Goal: Task Accomplishment & Management: Manage account settings

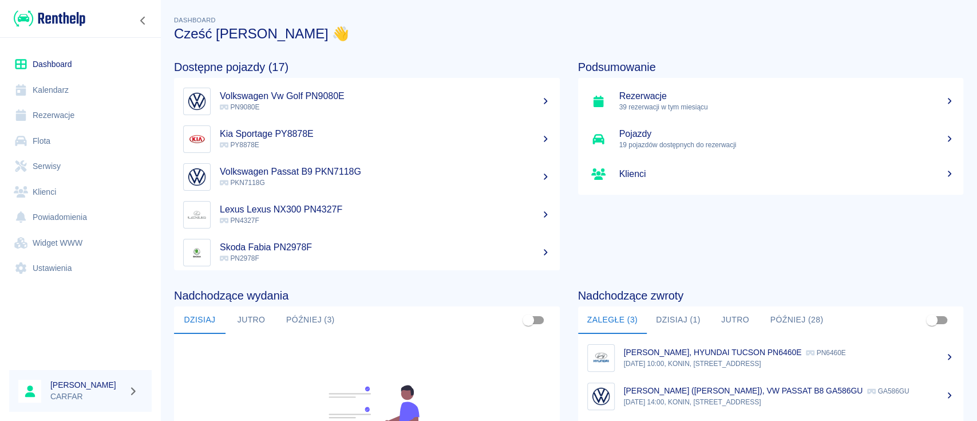
click at [671, 318] on button "Dzisiaj (1)" at bounding box center [678, 319] width 63 height 27
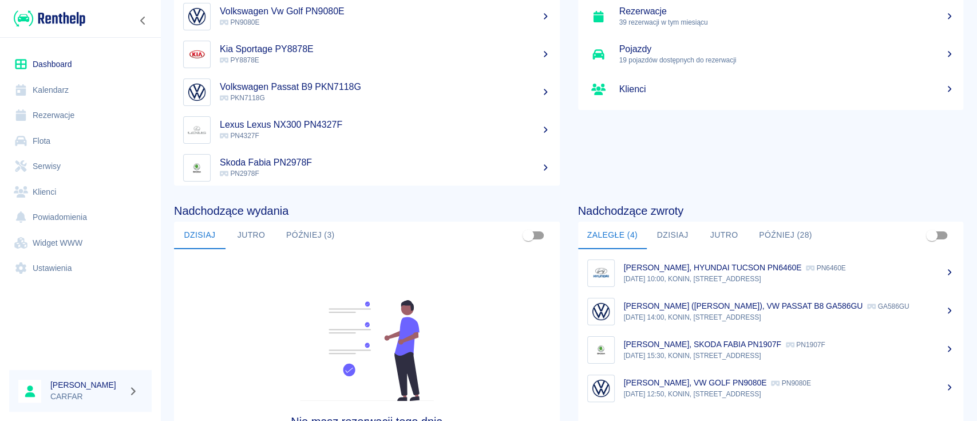
scroll to position [152, 0]
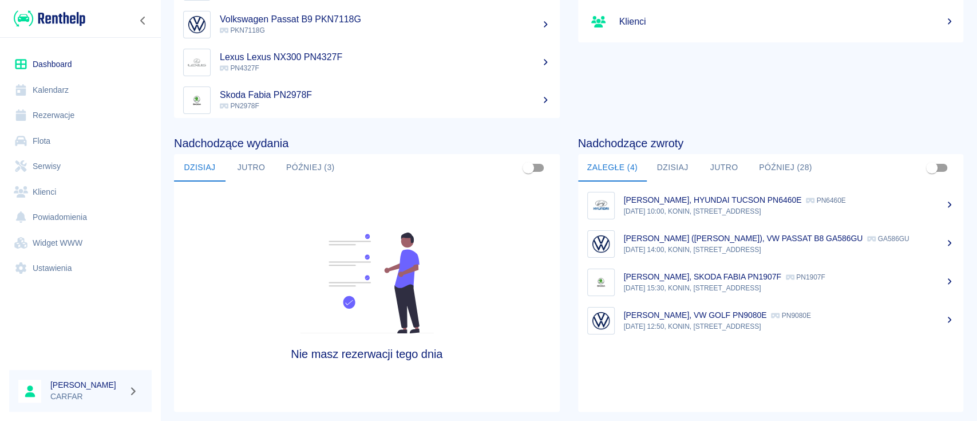
click at [788, 319] on p "PN9080E" at bounding box center [790, 315] width 39 height 8
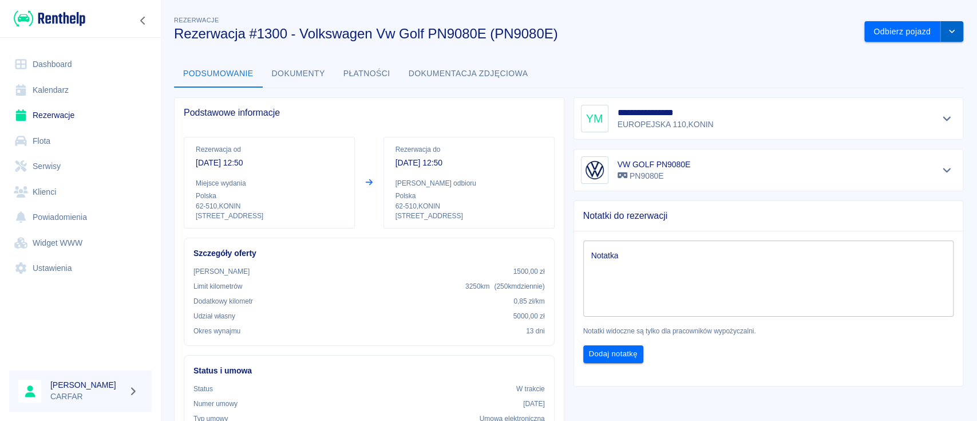
click at [947, 34] on icon "drop-down" at bounding box center [951, 30] width 9 height 7
click at [919, 53] on li "Przedłuż rezerwację" at bounding box center [902, 55] width 90 height 19
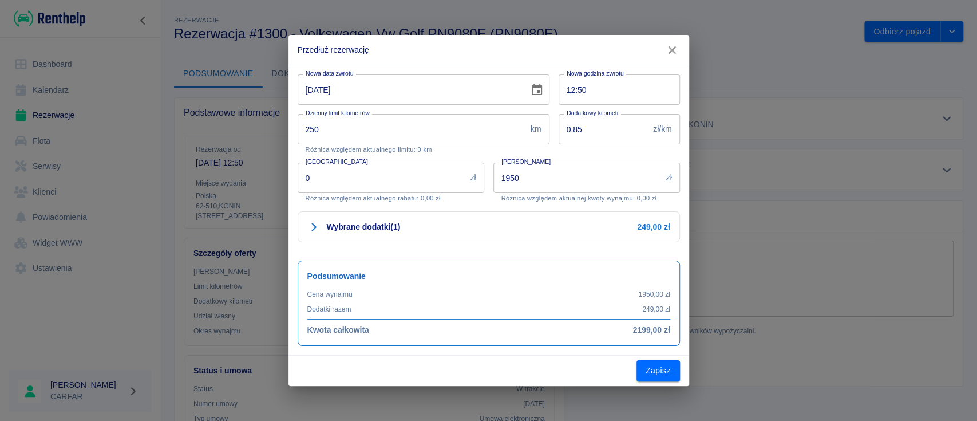
click at [541, 90] on icon "Choose date, selected date is 30 wrz 2025" at bounding box center [537, 89] width 10 height 11
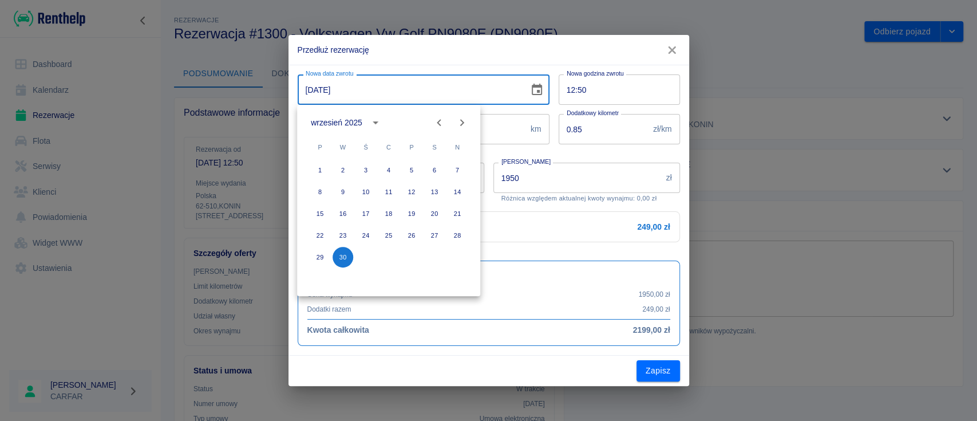
click at [466, 118] on icon "Next month" at bounding box center [462, 123] width 14 height 14
click at [369, 172] on button "1" at bounding box center [365, 170] width 21 height 21
type input "[DATE]"
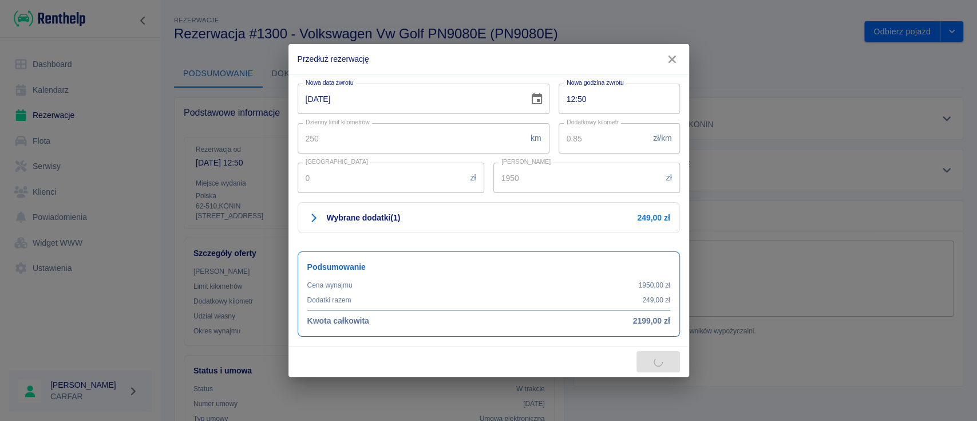
type input "2100"
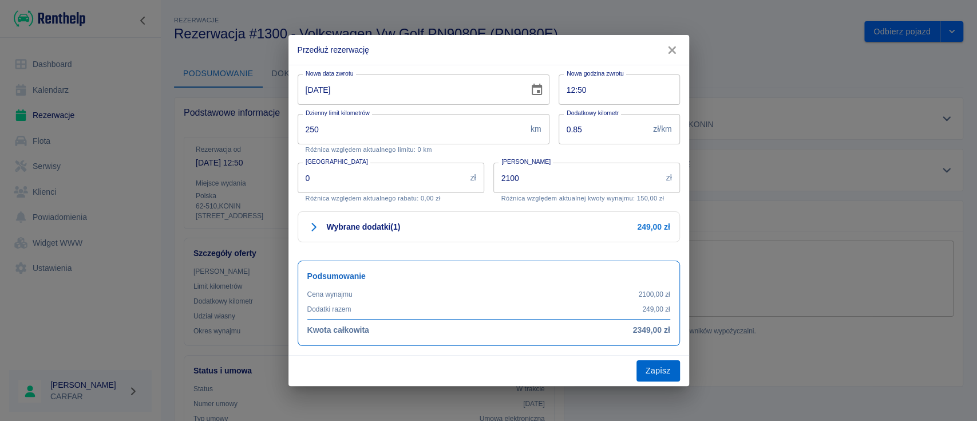
click at [659, 366] on button "Zapisz" at bounding box center [657, 370] width 43 height 21
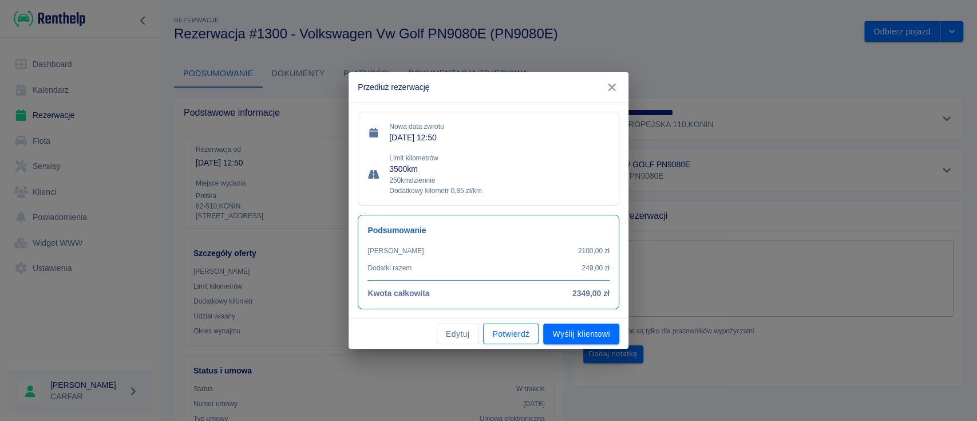
click at [512, 331] on button "Potwierdź" at bounding box center [511, 333] width 56 height 21
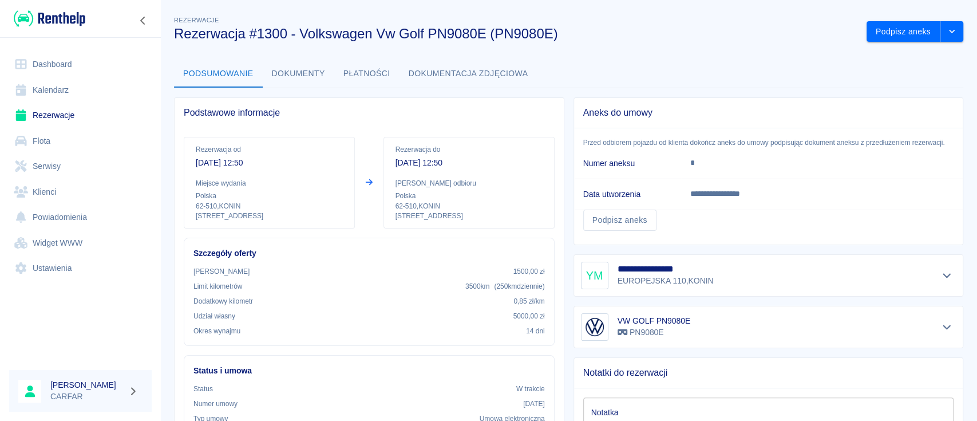
drag, startPoint x: 690, startPoint y: 201, endPoint x: 163, endPoint y: 21, distance: 557.4
click at [58, 15] on img at bounding box center [50, 18] width 72 height 19
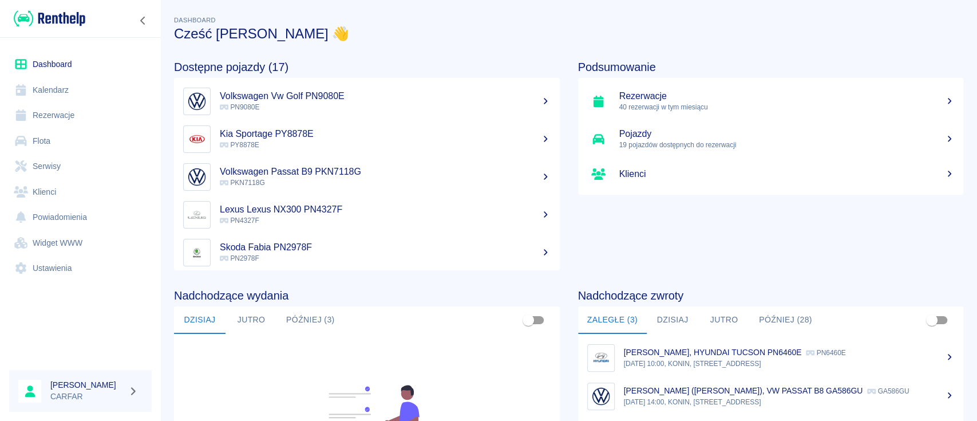
click at [56, 120] on link "Rezerwacje" at bounding box center [80, 115] width 143 height 26
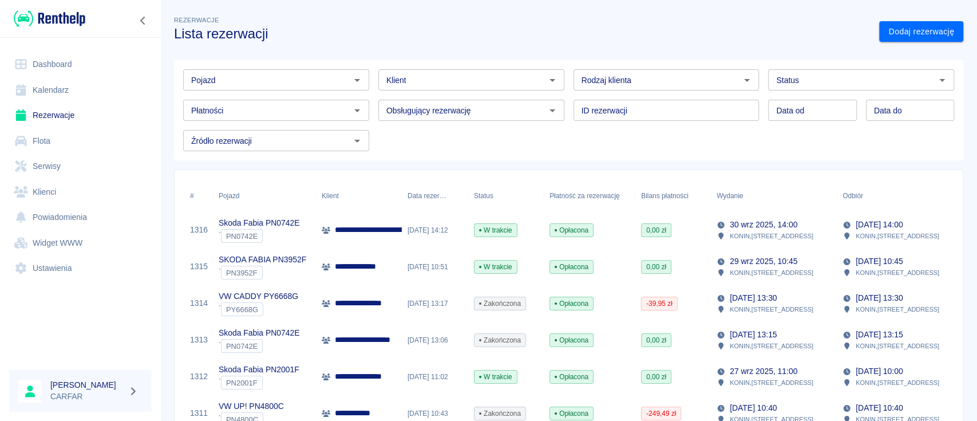
click at [280, 88] on div "Pojazd" at bounding box center [276, 79] width 186 height 21
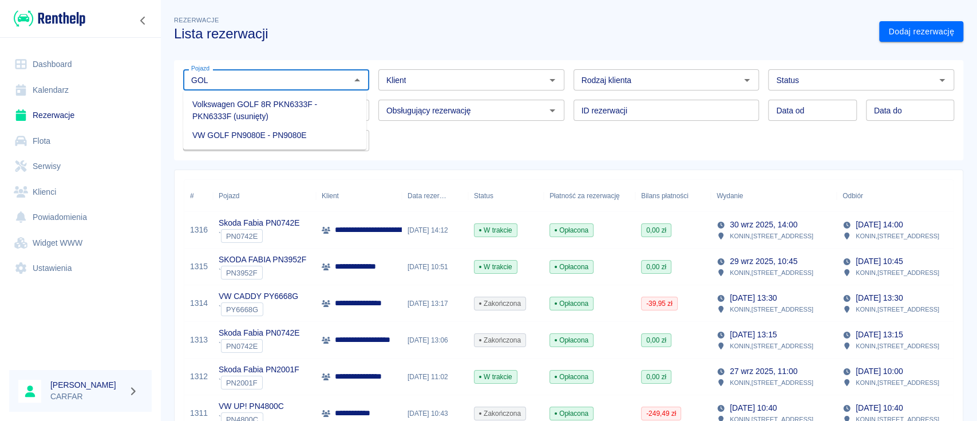
click at [281, 139] on li "VW GOLF PN9080E - PN9080E" at bounding box center [274, 135] width 183 height 19
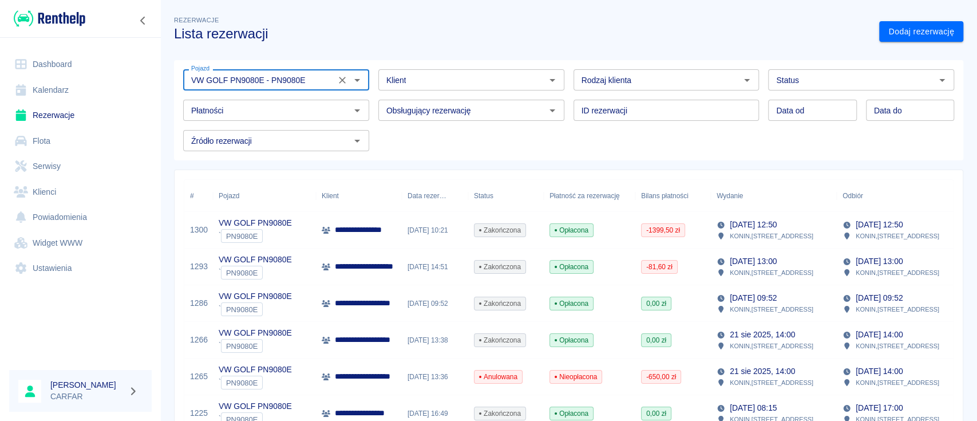
type input "VW GOLF PN9080E - PN9080E"
click at [354, 225] on p "**********" at bounding box center [372, 230] width 75 height 12
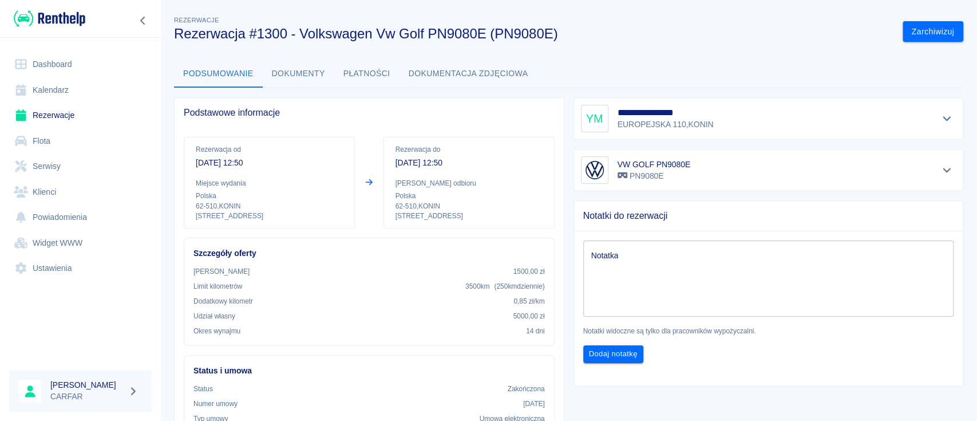
click at [74, 23] on img at bounding box center [50, 18] width 72 height 19
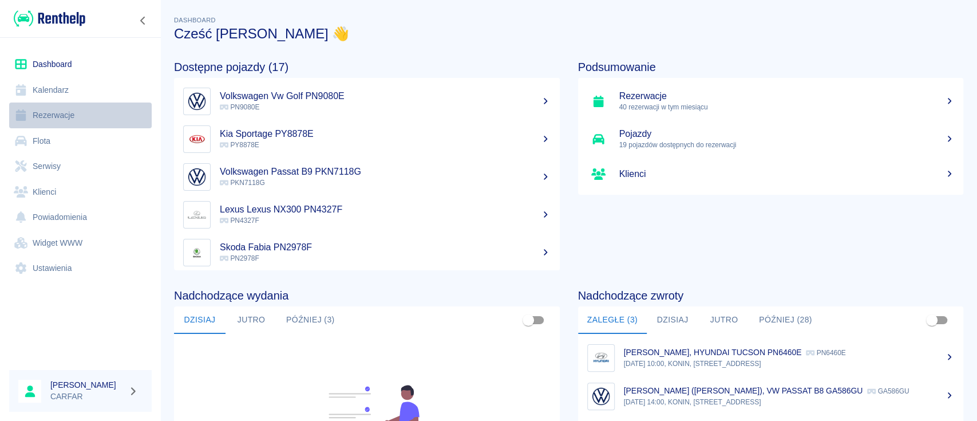
click at [57, 117] on link "Rezerwacje" at bounding box center [80, 115] width 143 height 26
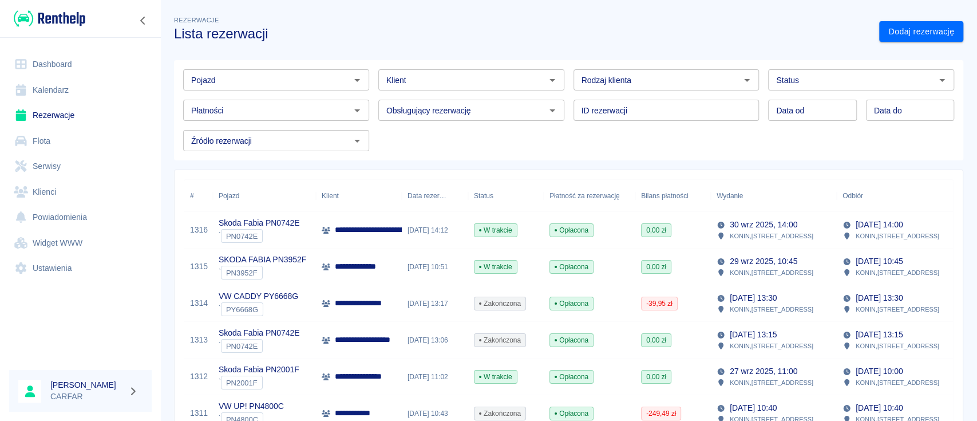
click at [294, 70] on div "Pojazd" at bounding box center [276, 79] width 186 height 21
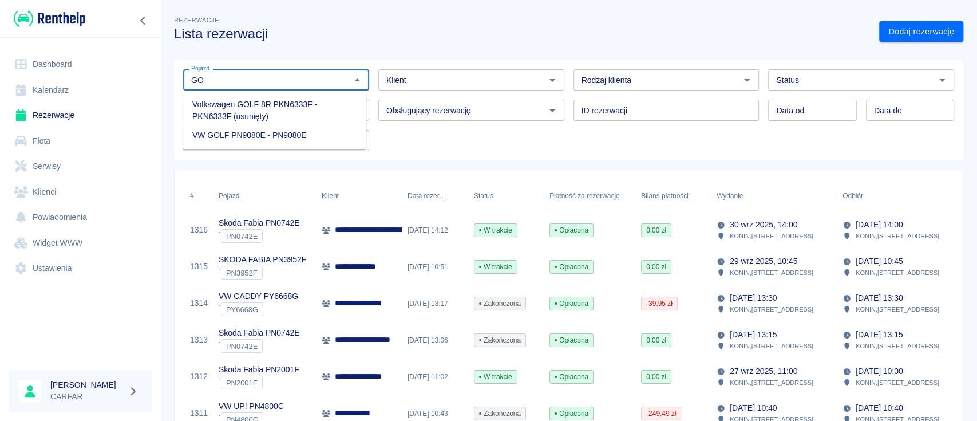
click at [306, 130] on li "VW GOLF PN9080E - PN9080E" at bounding box center [274, 135] width 183 height 19
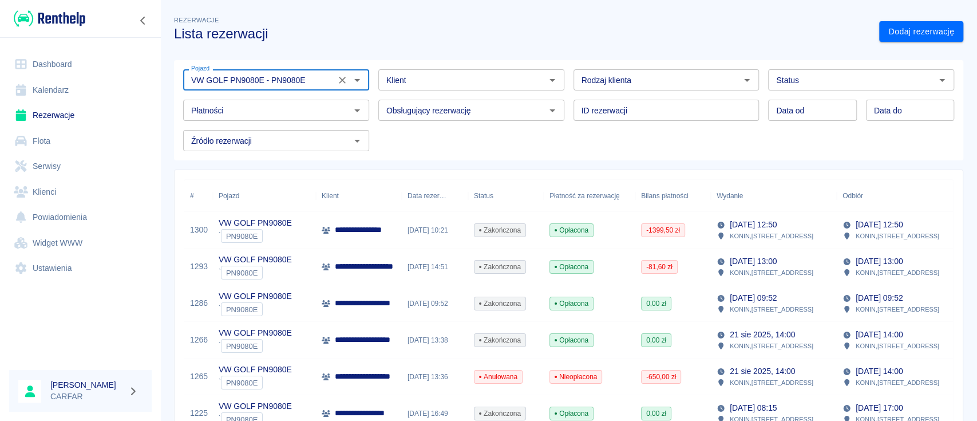
type input "VW GOLF PN9080E - PN9080E"
click at [362, 227] on p "**********" at bounding box center [372, 230] width 75 height 12
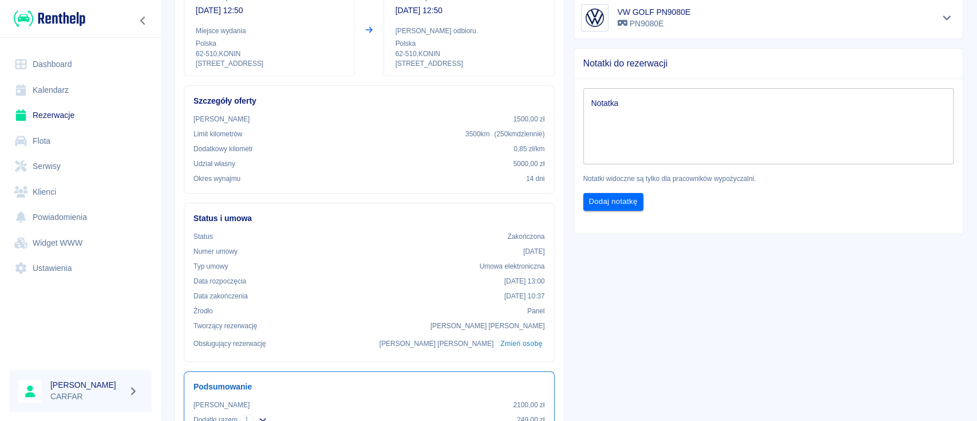
scroll to position [305, 0]
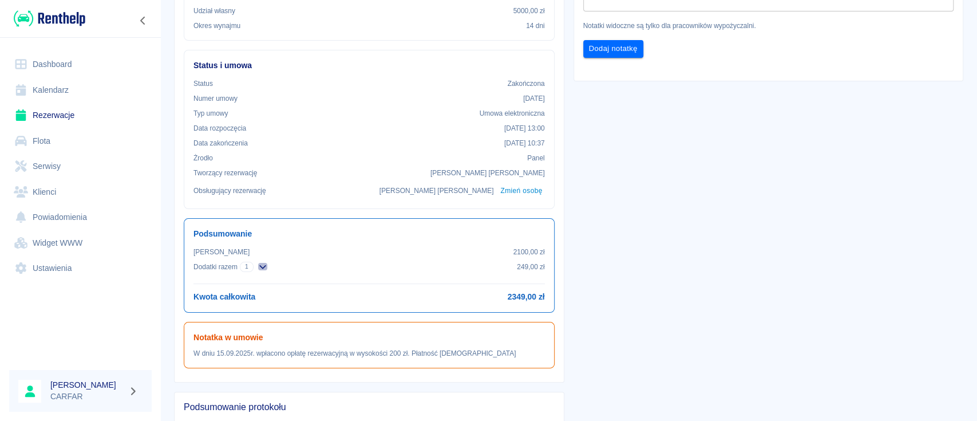
click at [263, 269] on icon "button" at bounding box center [262, 266] width 9 height 7
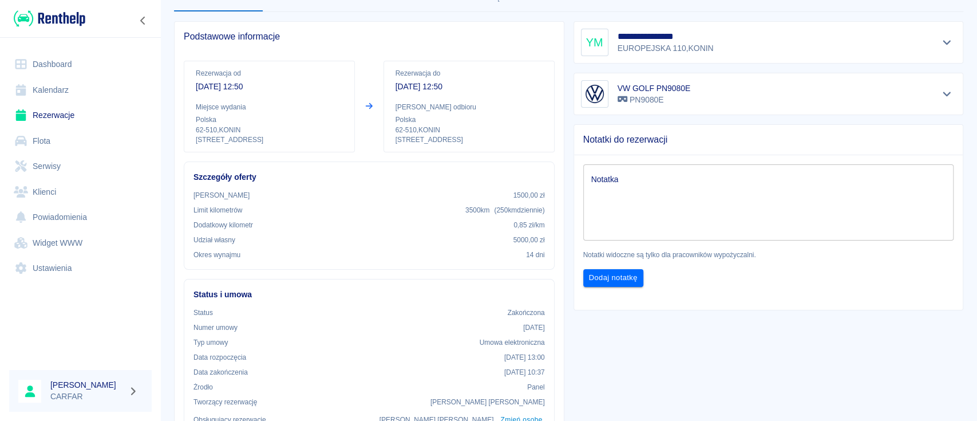
scroll to position [0, 0]
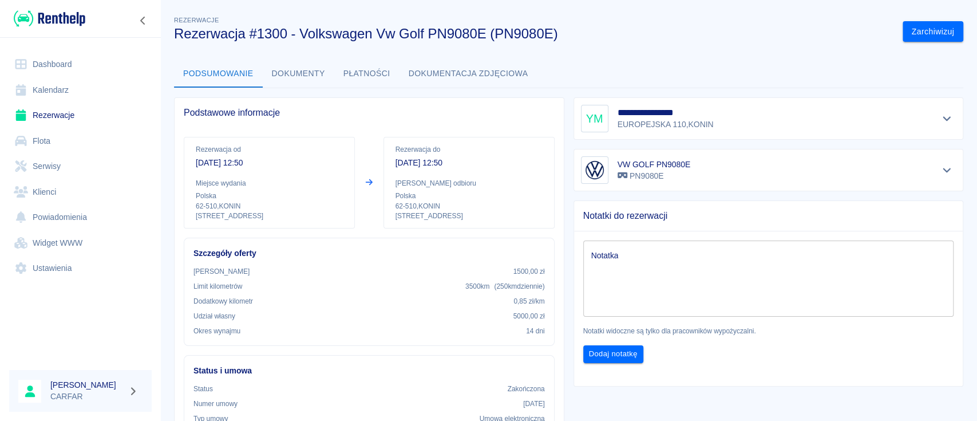
click at [359, 74] on button "Płatności" at bounding box center [366, 73] width 65 height 27
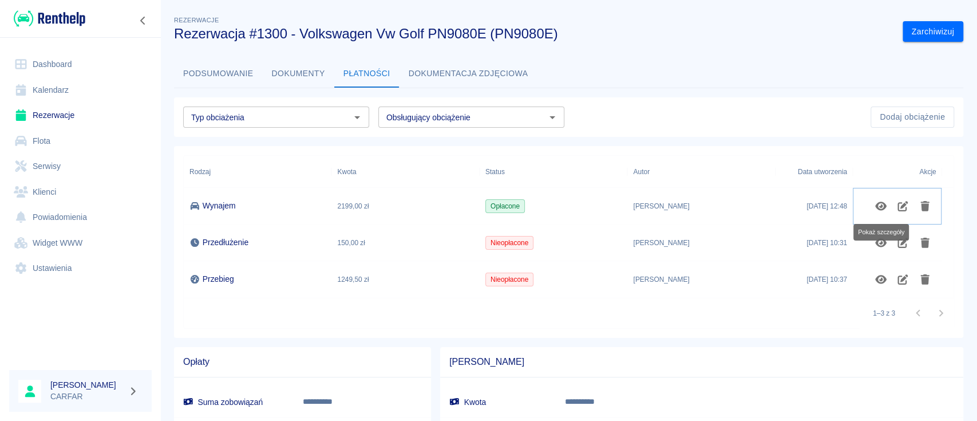
click at [875, 203] on icon "Pokaż szczegóły" at bounding box center [881, 206] width 13 height 10
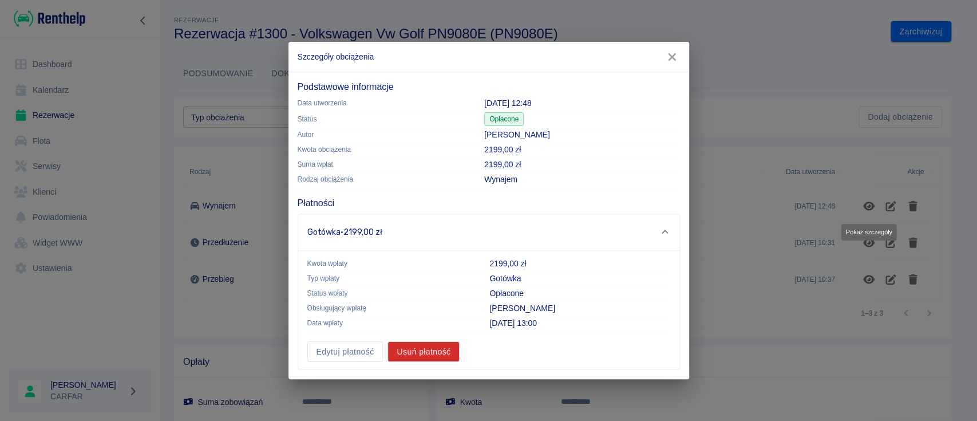
click at [674, 54] on icon "button" at bounding box center [671, 56] width 7 height 7
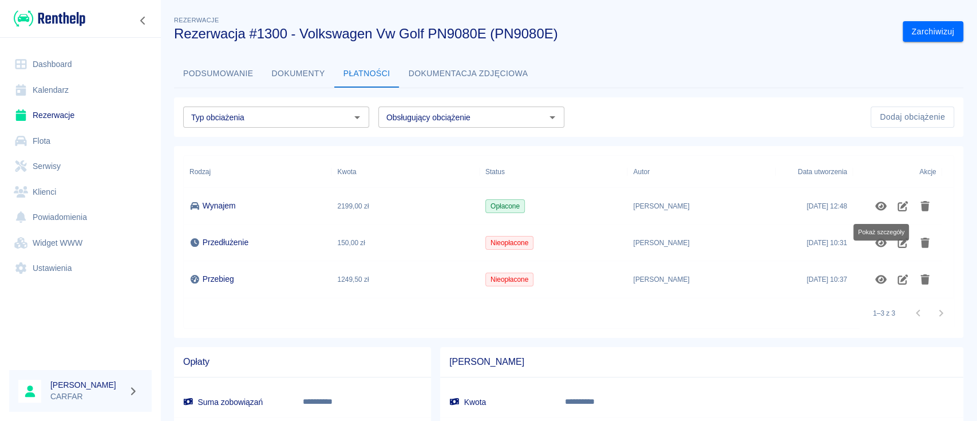
click at [276, 65] on button "Dokumenty" at bounding box center [299, 73] width 72 height 27
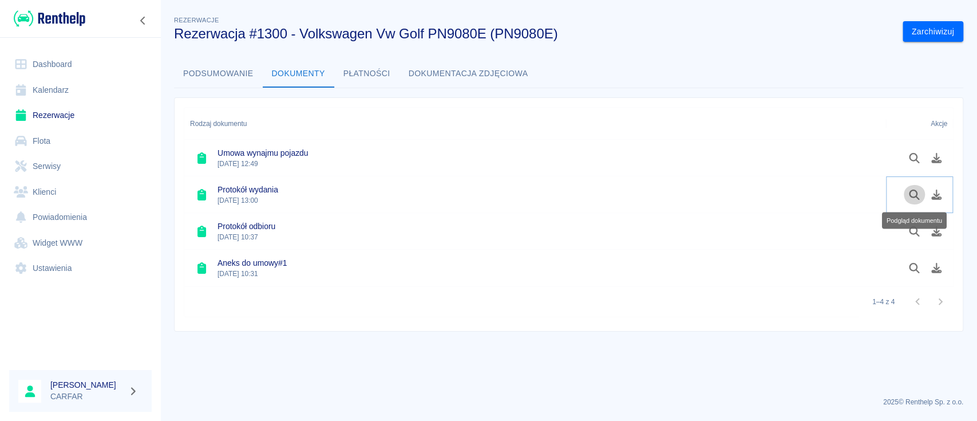
click at [912, 192] on icon "Podgląd dokumentu" at bounding box center [914, 194] width 13 height 10
click at [915, 160] on icon "Podgląd dokumentu" at bounding box center [914, 158] width 10 height 10
drag, startPoint x: 55, startPoint y: 11, endPoint x: 58, endPoint y: 3, distance: 9.0
click at [56, 11] on img at bounding box center [50, 18] width 72 height 19
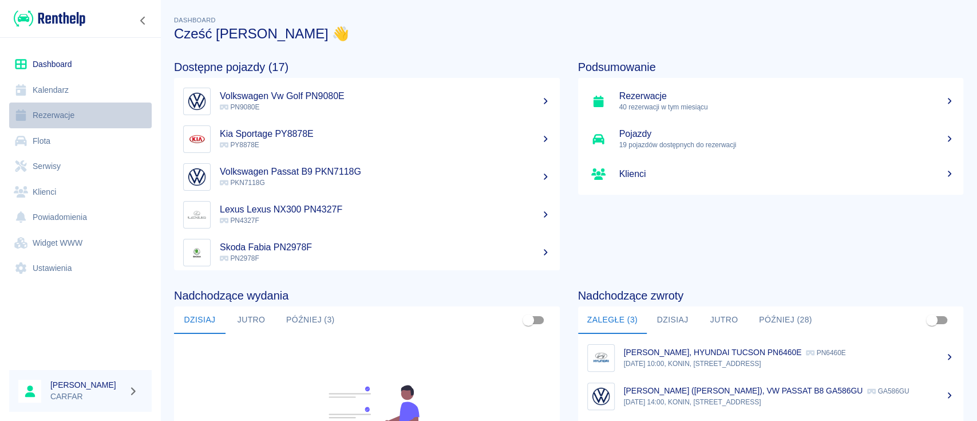
click at [69, 113] on link "Rezerwacje" at bounding box center [80, 115] width 143 height 26
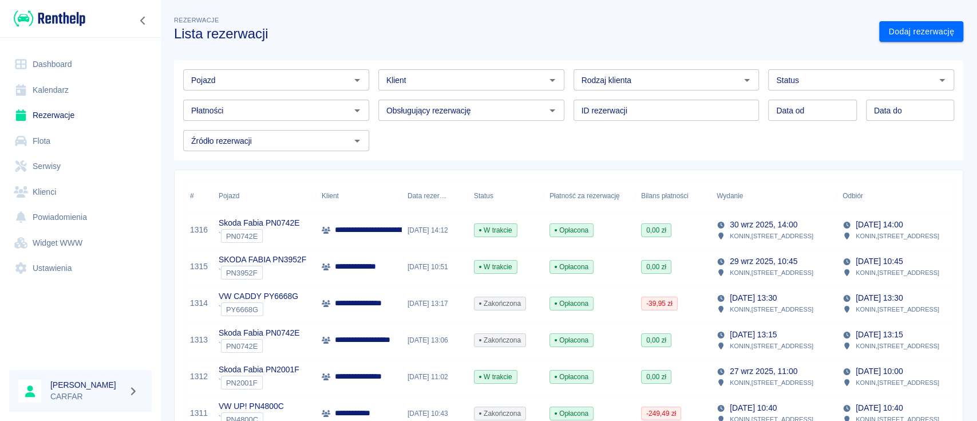
click at [317, 80] on input "Pojazd" at bounding box center [267, 80] width 160 height 14
drag, startPoint x: 310, startPoint y: 84, endPoint x: 110, endPoint y: 56, distance: 202.2
click at [110, 56] on div "**********" at bounding box center [488, 210] width 977 height 421
type input "3953"
click at [343, 29] on h3 "Lista rezerwacji" at bounding box center [522, 34] width 696 height 16
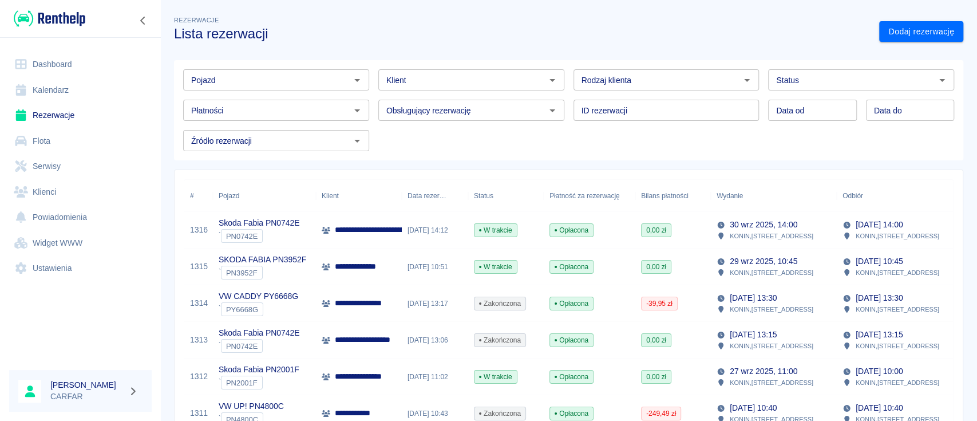
click at [270, 72] on div "Pojazd" at bounding box center [276, 79] width 186 height 21
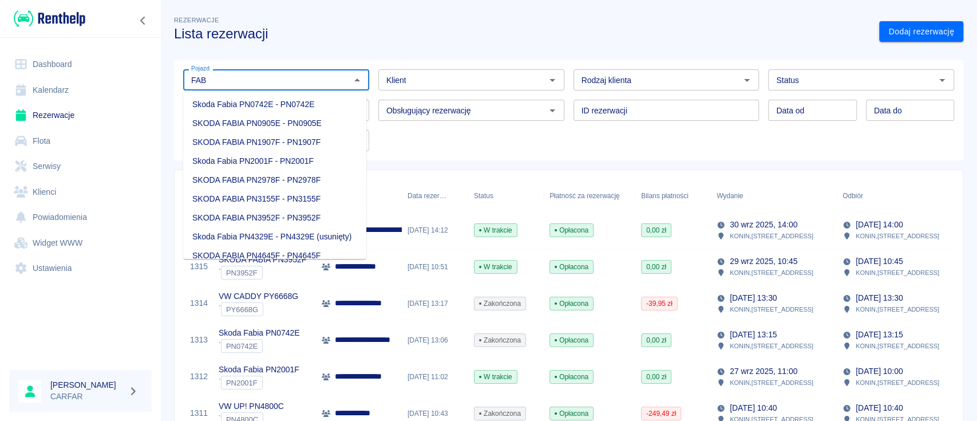
click at [317, 217] on li "SKODA FABIA PN3952F - PN3952F" at bounding box center [274, 217] width 183 height 19
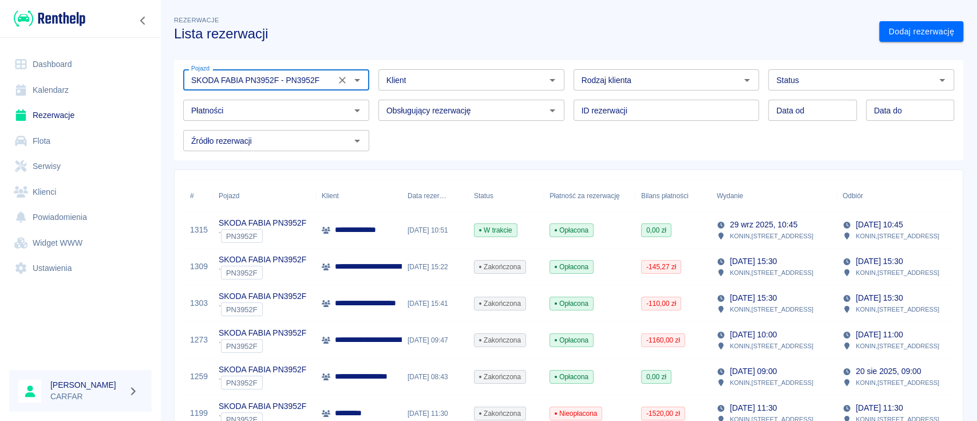
type input "SKODA FABIA PN3952F - PN3952F"
click at [361, 230] on p "**********" at bounding box center [370, 230] width 70 height 12
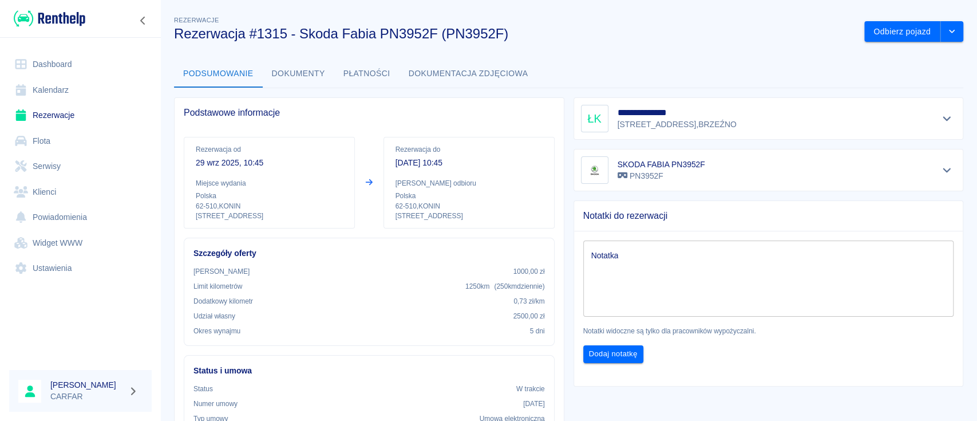
click at [69, 17] on img at bounding box center [50, 18] width 72 height 19
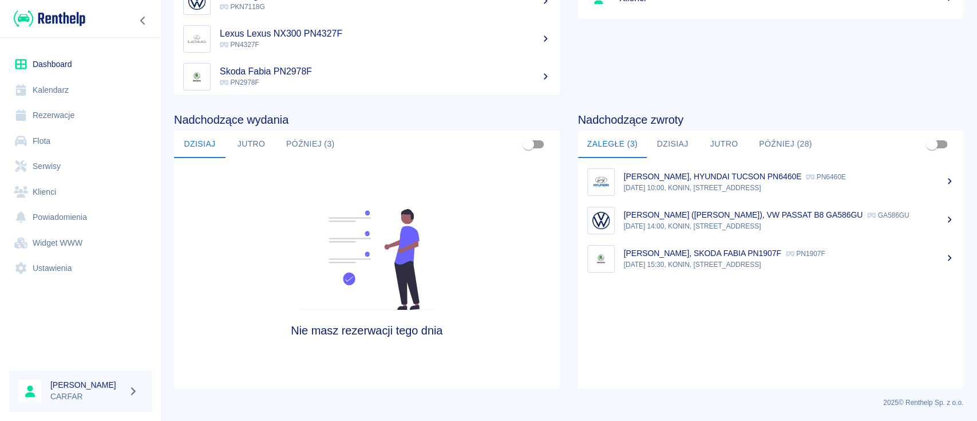
scroll to position [100, 0]
